Goal: Information Seeking & Learning: Learn about a topic

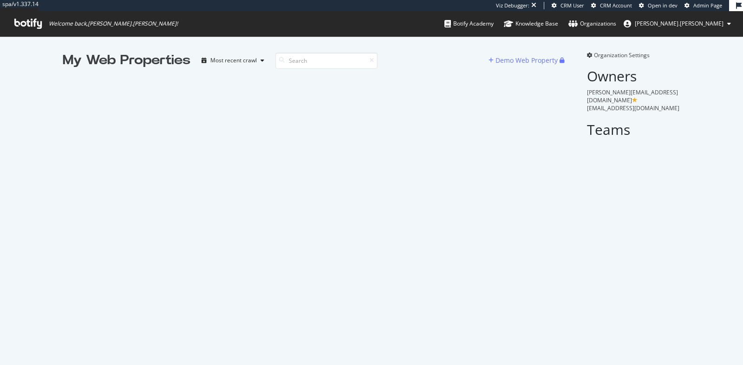
scroll to position [365, 743]
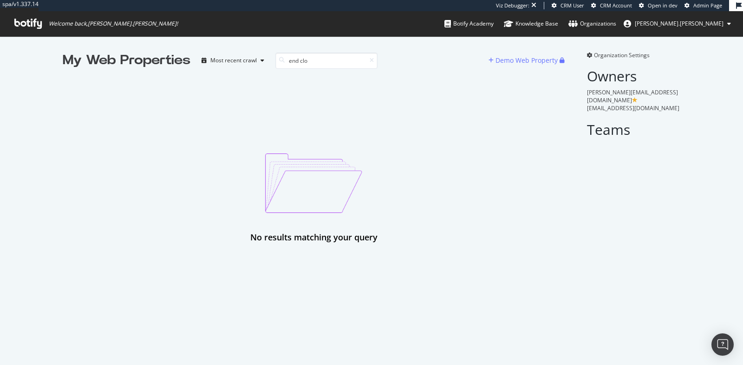
type input "end clo"
click at [299, 51] on div "My Web Properties Most recent crawl end clo Demo Web Property No results matchi…" at bounding box center [371, 147] width 743 height 222
click at [309, 58] on input "end clo" at bounding box center [326, 60] width 102 height 16
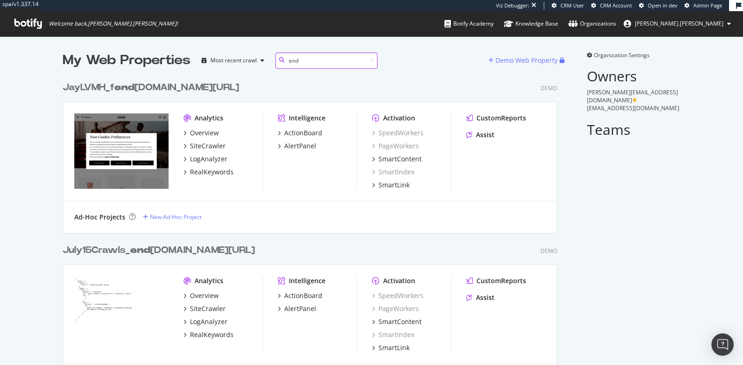
scroll to position [1138, 502]
type input "end"
click at [162, 255] on div "July15Crawls_ end [DOMAIN_NAME][URL]" at bounding box center [159, 249] width 192 height 13
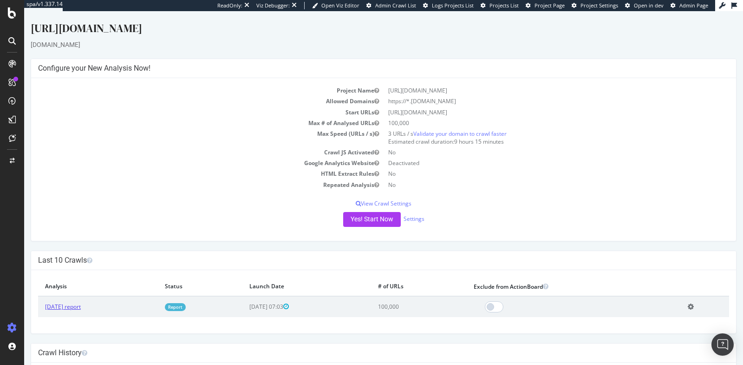
click at [81, 302] on link "[DATE] report" at bounding box center [63, 306] width 36 height 8
